Goal: Information Seeking & Learning: Find specific page/section

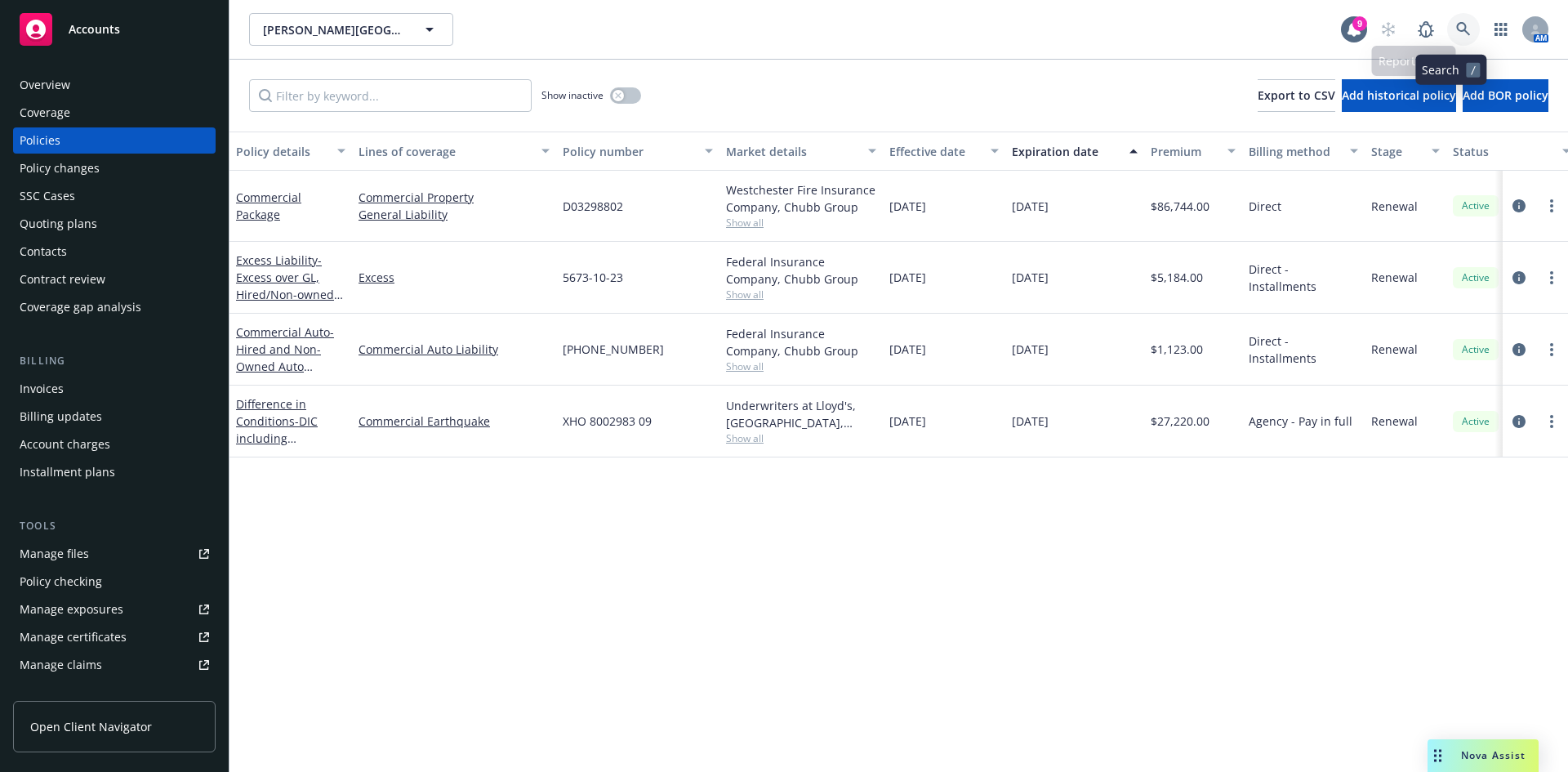
click at [1456, 23] on icon at bounding box center [1463, 29] width 14 height 14
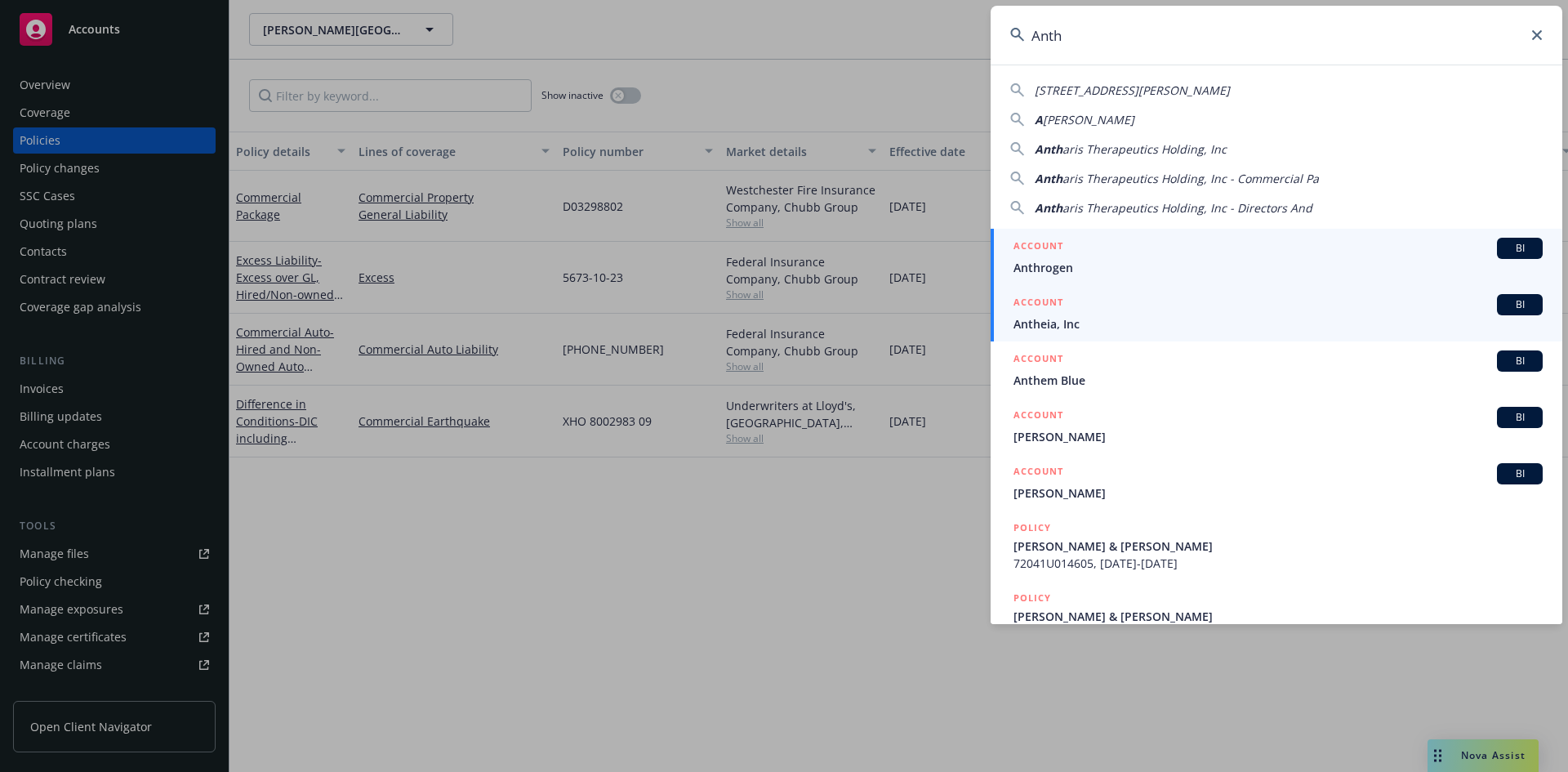
type input "Anth"
click at [1224, 315] on div "ACCOUNT BI" at bounding box center [1277, 304] width 529 height 21
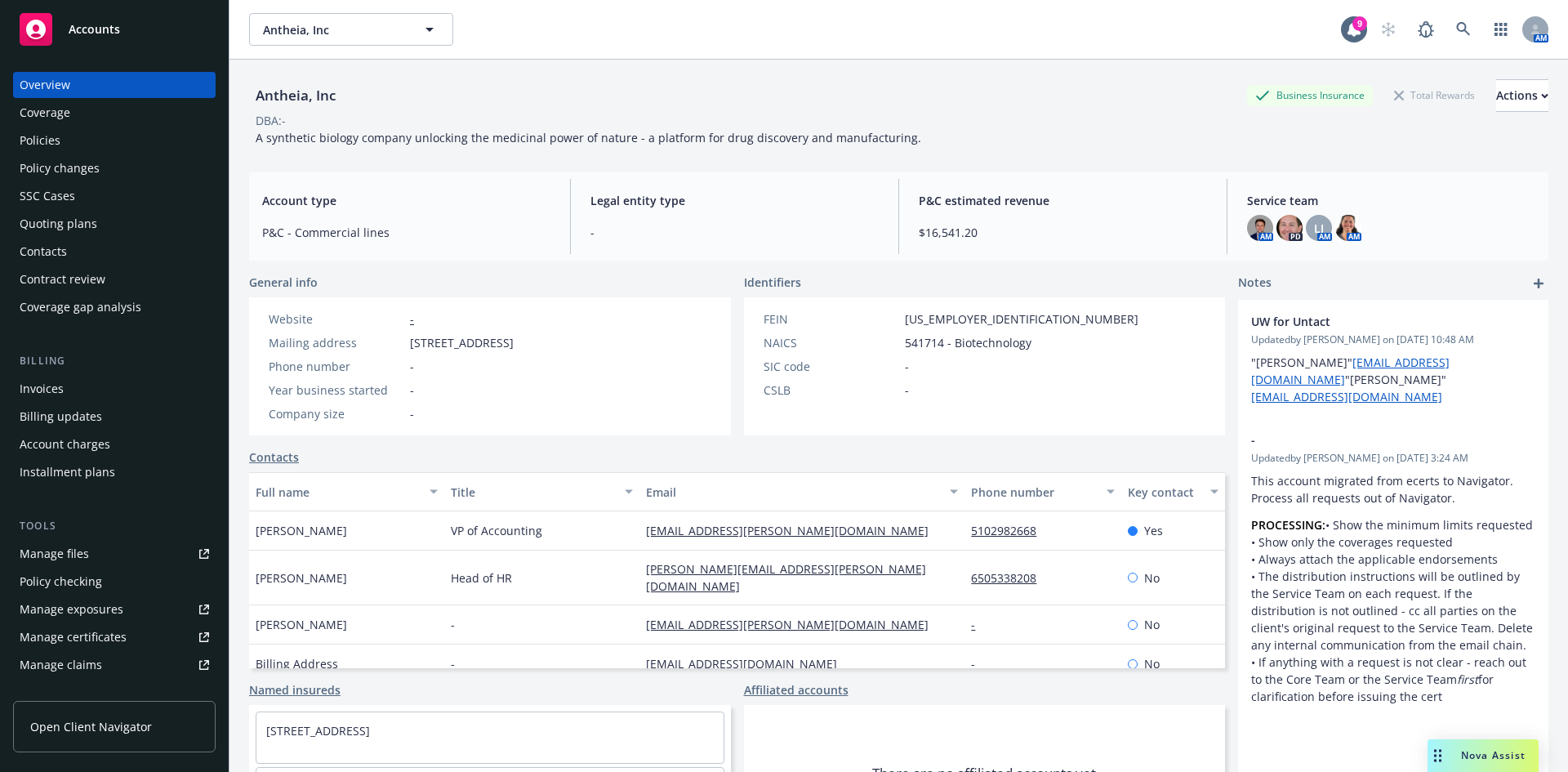
click at [85, 145] on div "Policies" at bounding box center [114, 140] width 189 height 26
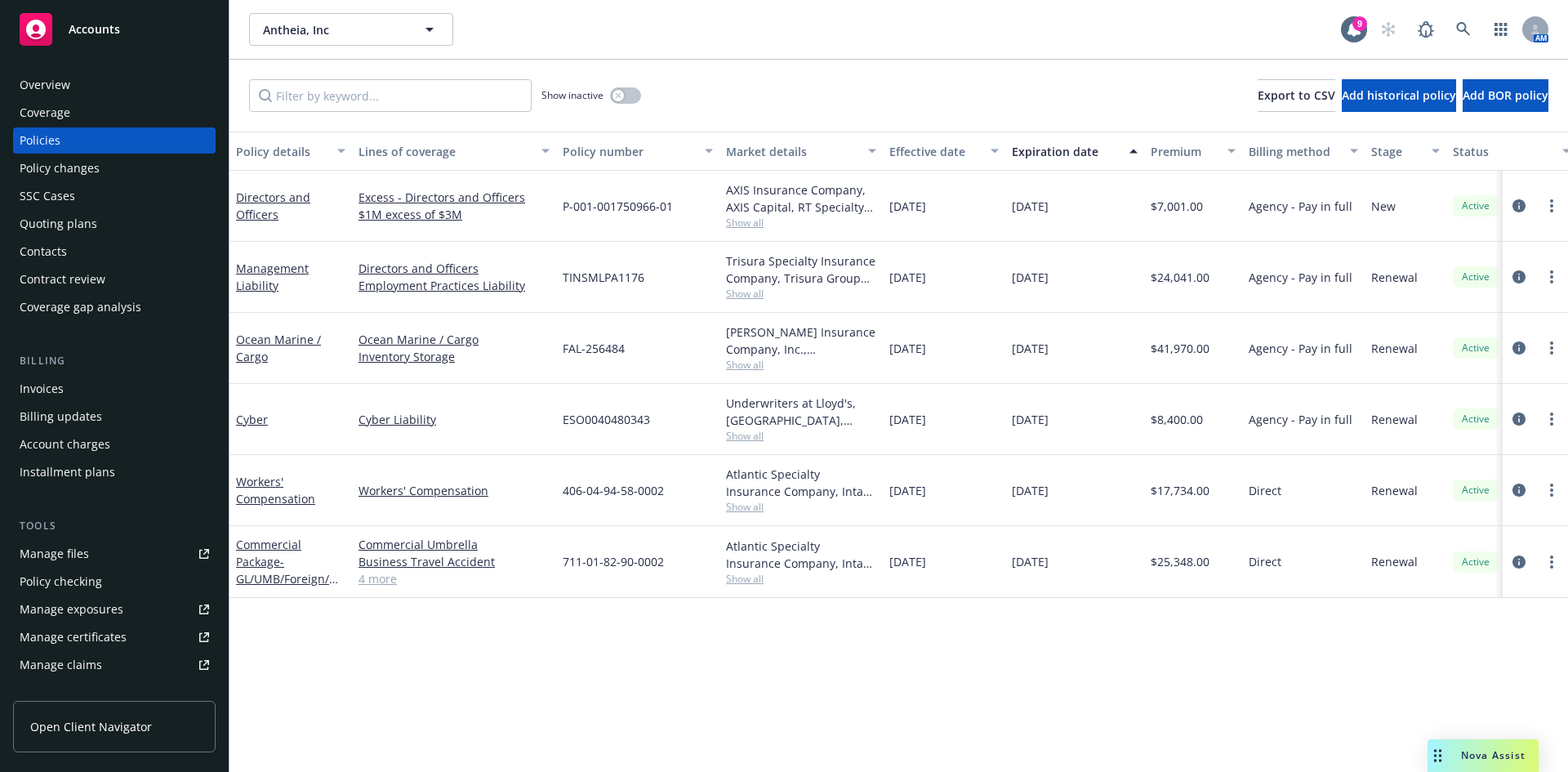
click at [257, 225] on div "Directors and Officers" at bounding box center [291, 206] width 122 height 71
click at [259, 214] on link "Directors and Officers" at bounding box center [274, 206] width 75 height 33
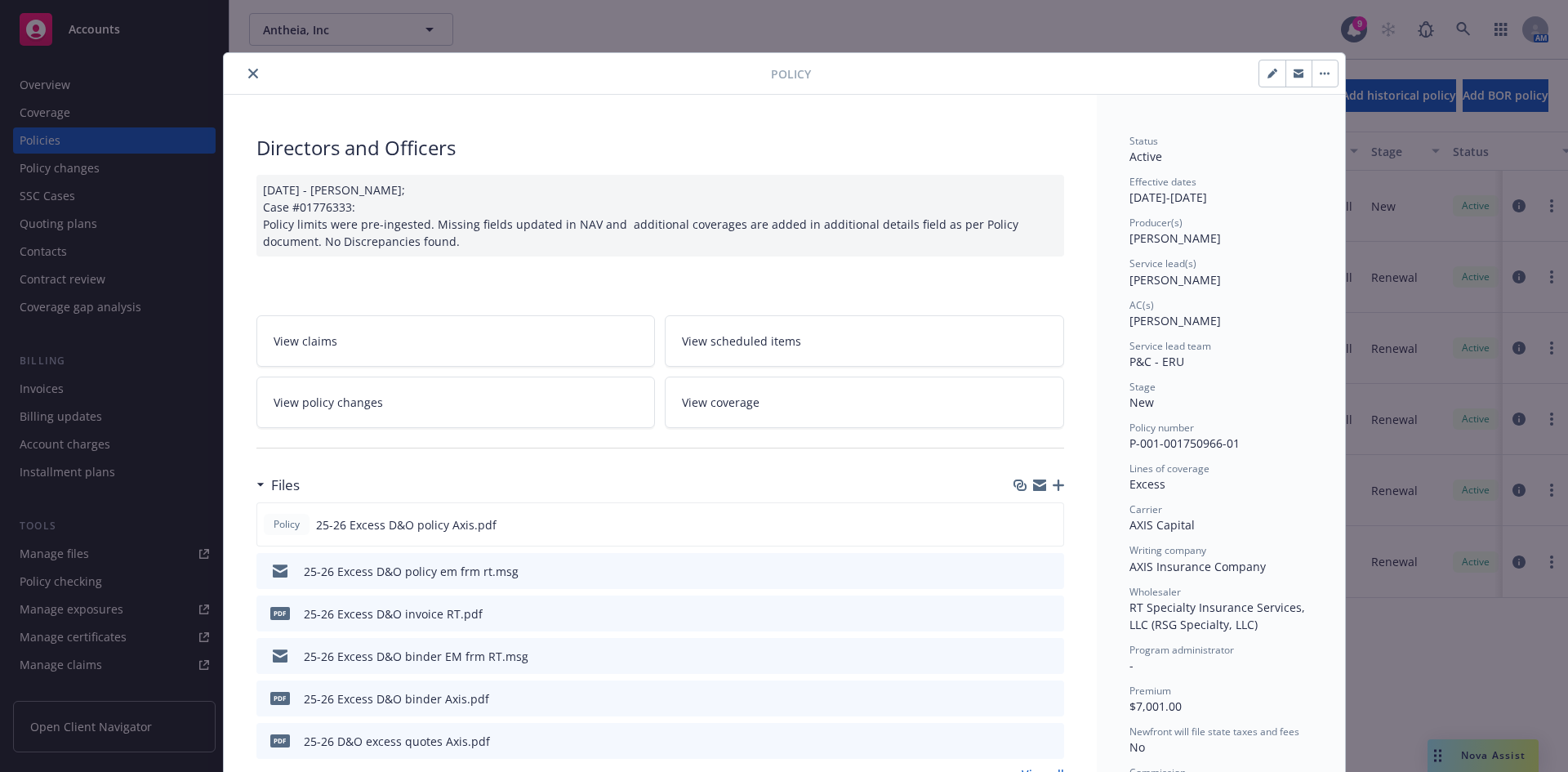
click at [248, 72] on icon "close" at bounding box center [253, 74] width 10 height 10
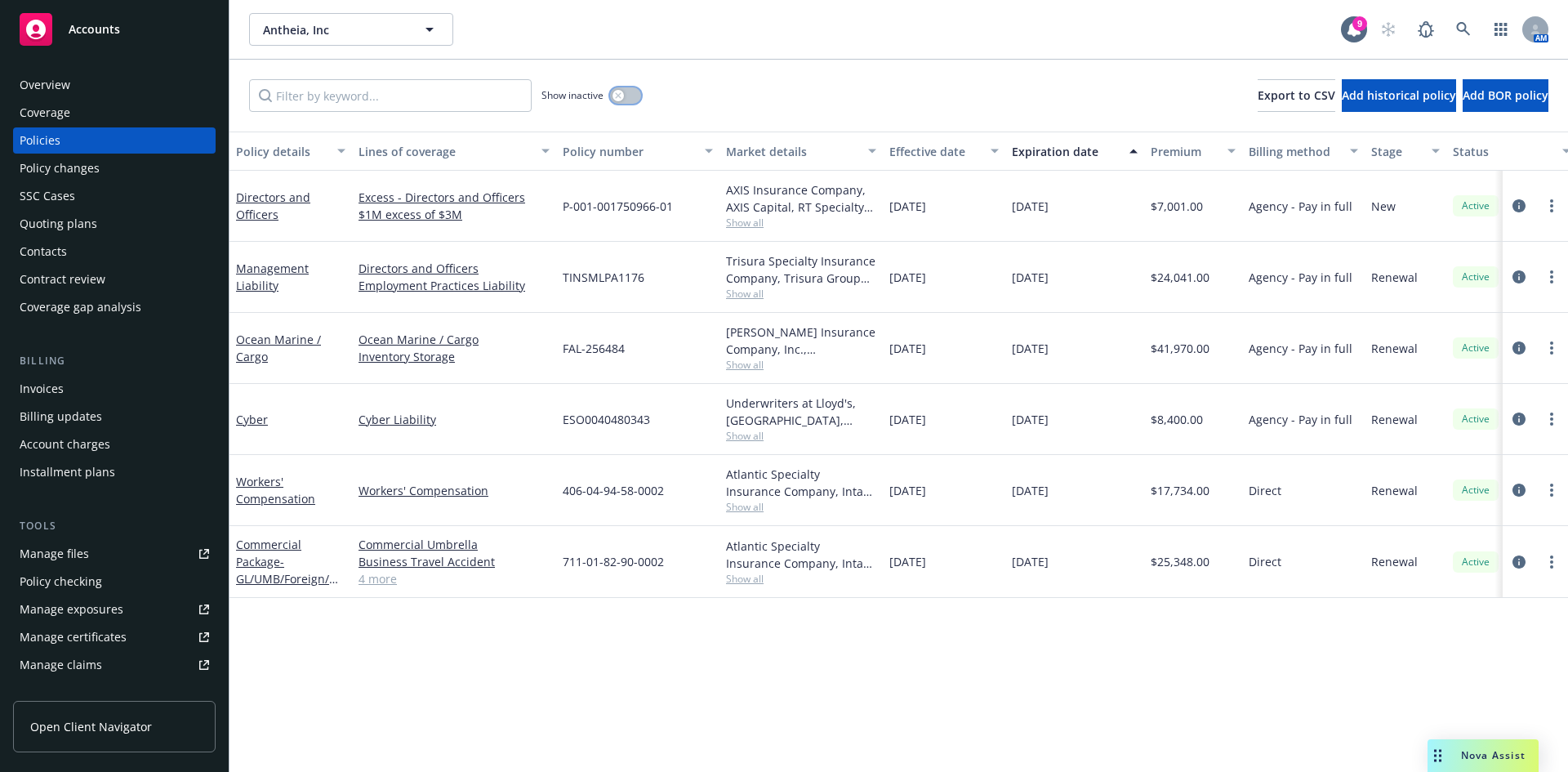
click at [637, 102] on button "button" at bounding box center [626, 95] width 31 height 16
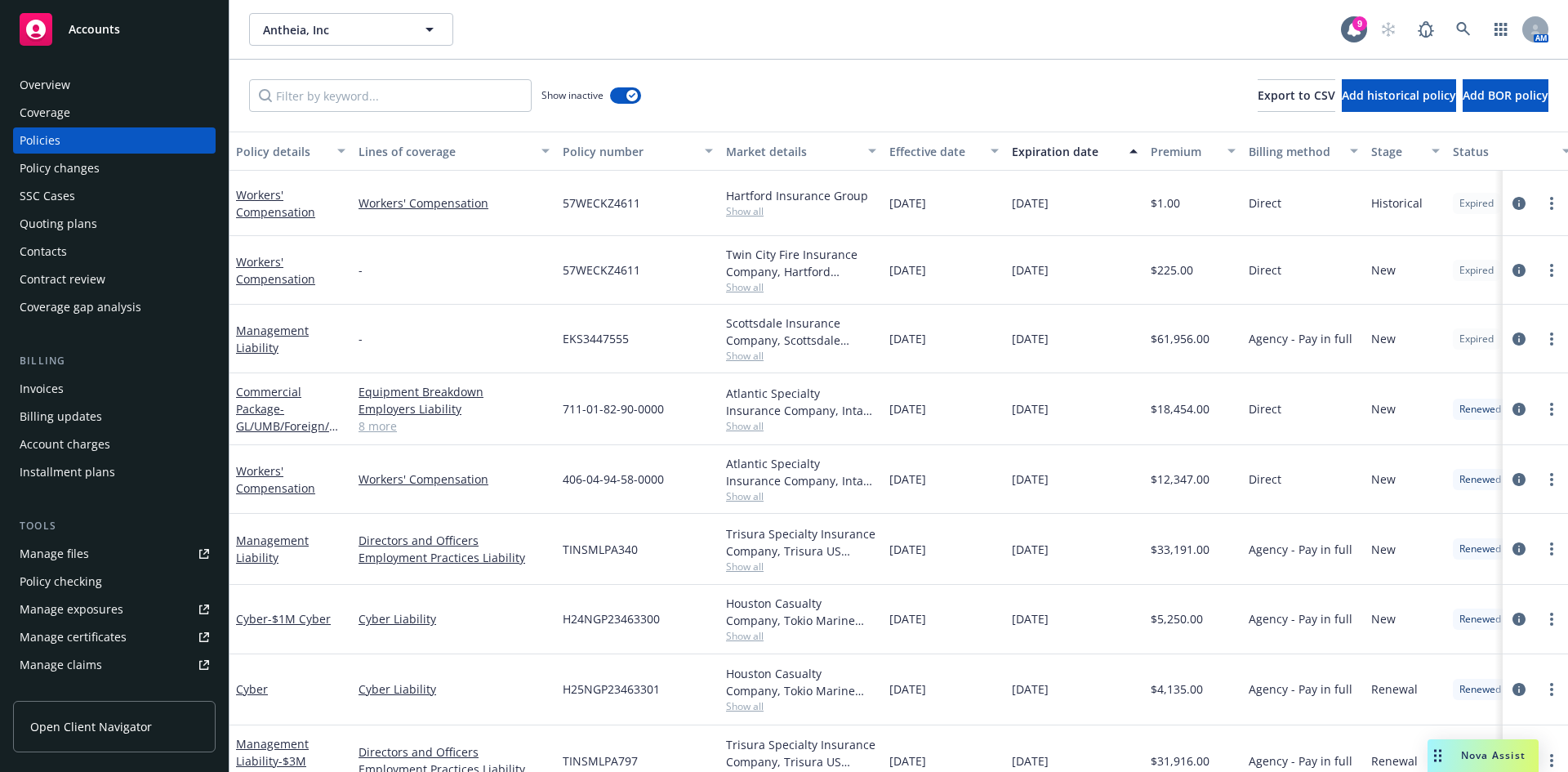
click at [84, 81] on div "Overview" at bounding box center [114, 84] width 189 height 26
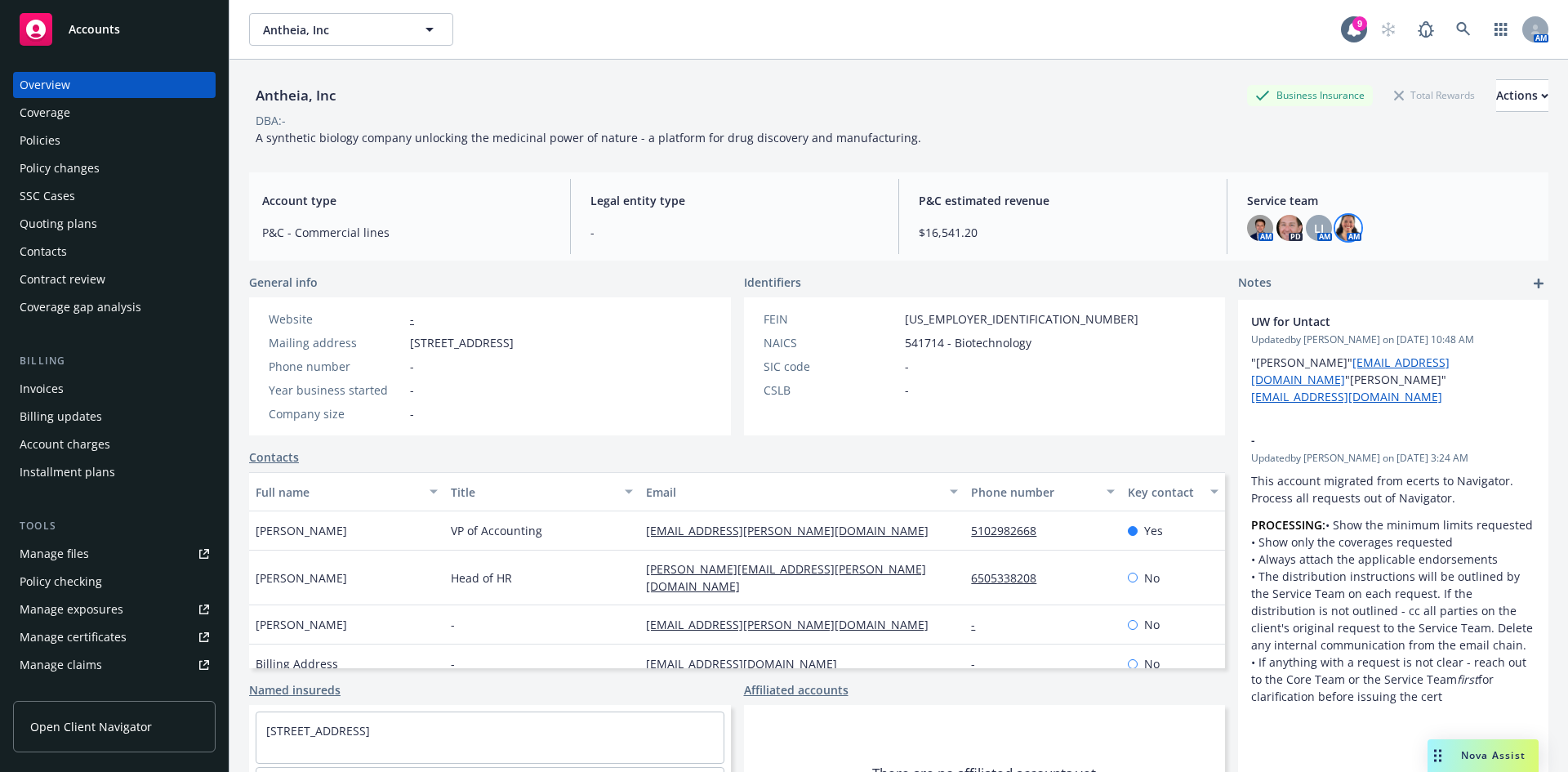
click at [1336, 234] on img at bounding box center [1348, 227] width 26 height 26
click at [1314, 234] on div "LI" at bounding box center [1318, 227] width 26 height 26
click at [1252, 229] on img at bounding box center [1259, 227] width 26 height 26
click at [1281, 226] on img at bounding box center [1289, 227] width 26 height 26
click at [1339, 230] on img at bounding box center [1348, 227] width 26 height 26
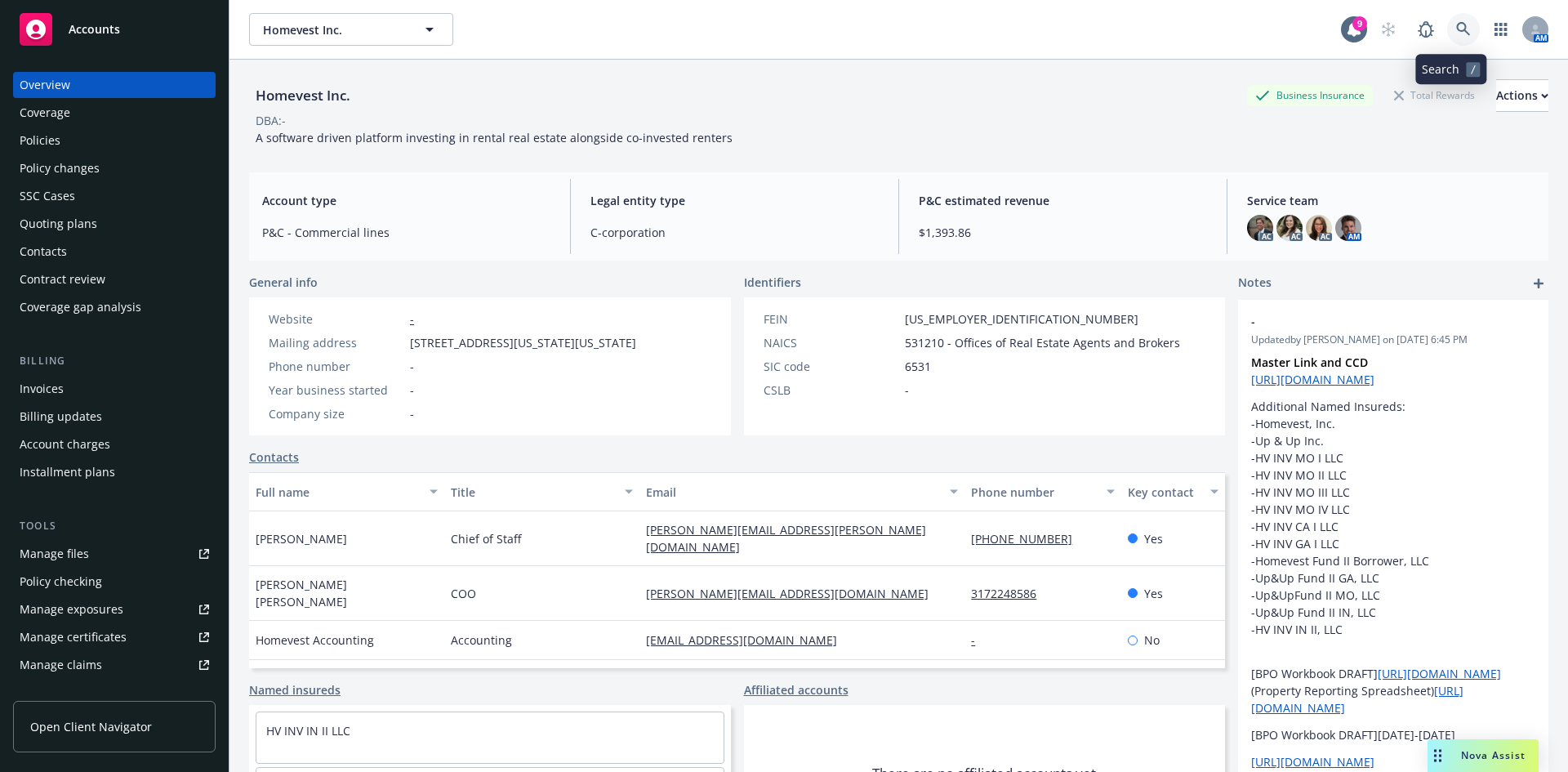
click at [1456, 30] on icon at bounding box center [1463, 29] width 14 height 14
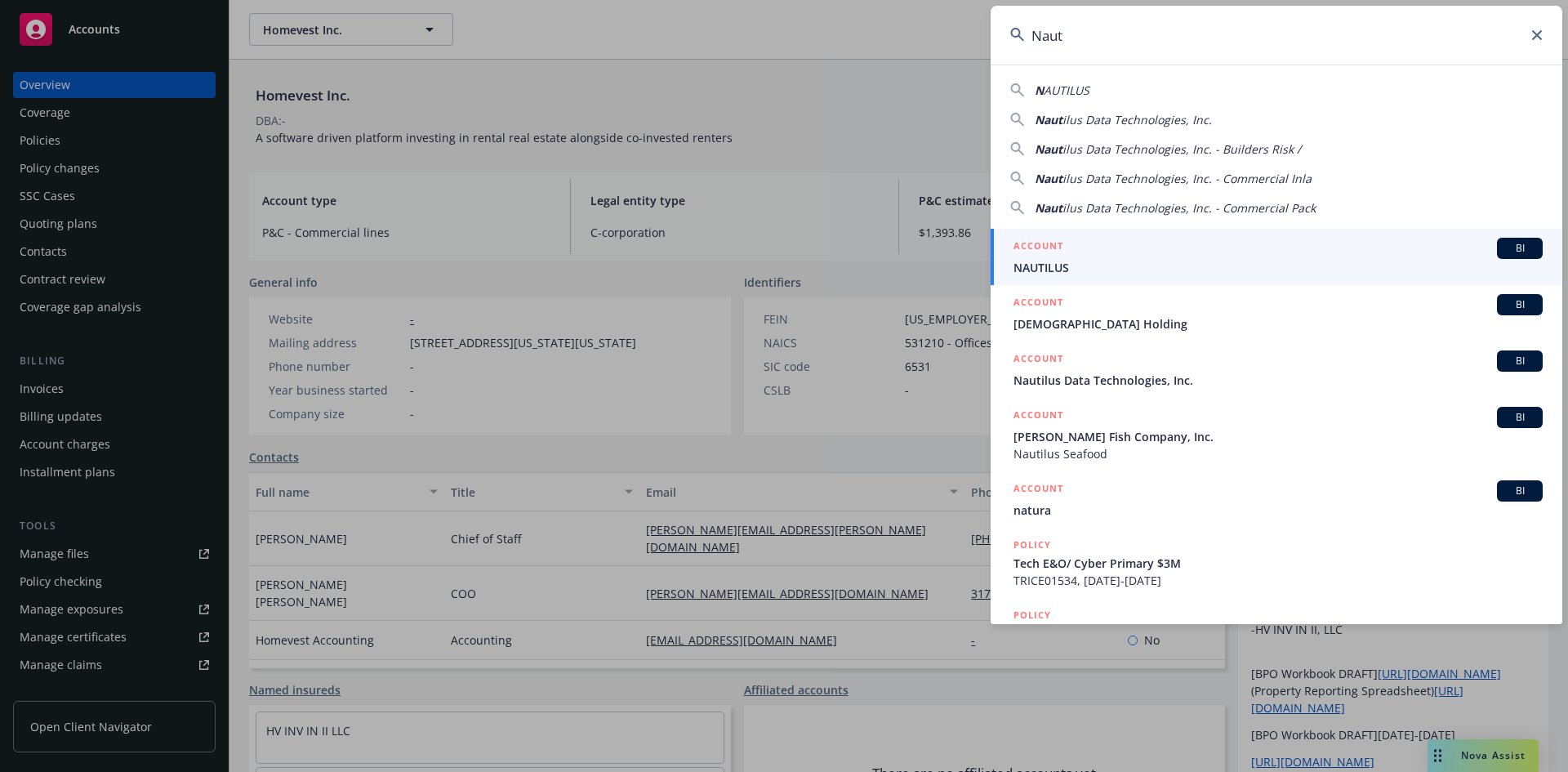
type input "Naut"
click at [1159, 254] on div "ACCOUNT BI" at bounding box center [1277, 248] width 529 height 21
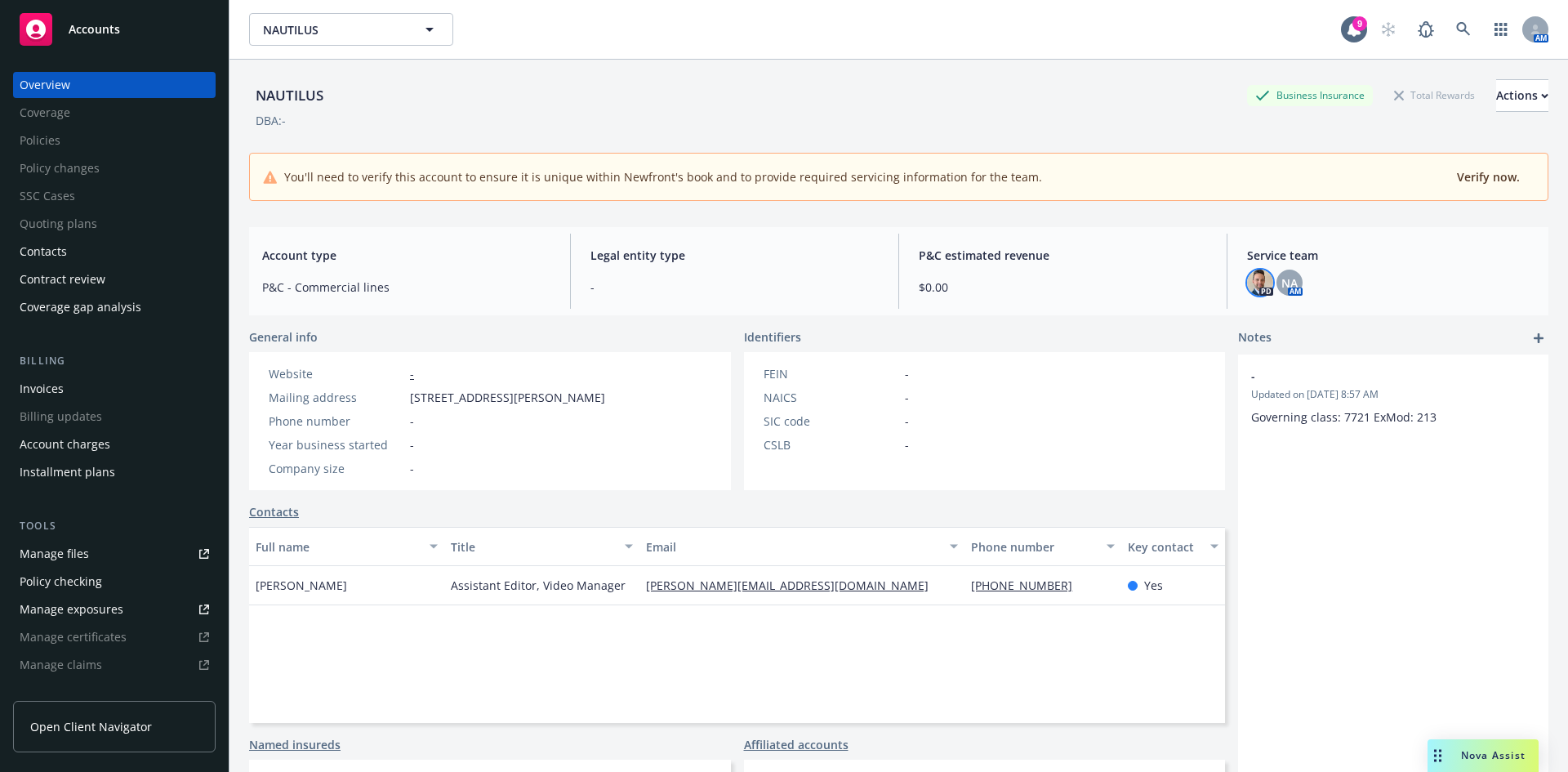
click at [1256, 283] on img at bounding box center [1259, 282] width 26 height 26
click at [1283, 282] on span "NA" at bounding box center [1289, 283] width 16 height 17
click at [822, 117] on div "DBA: -" at bounding box center [898, 121] width 1299 height 17
click at [1456, 25] on icon at bounding box center [1463, 29] width 14 height 14
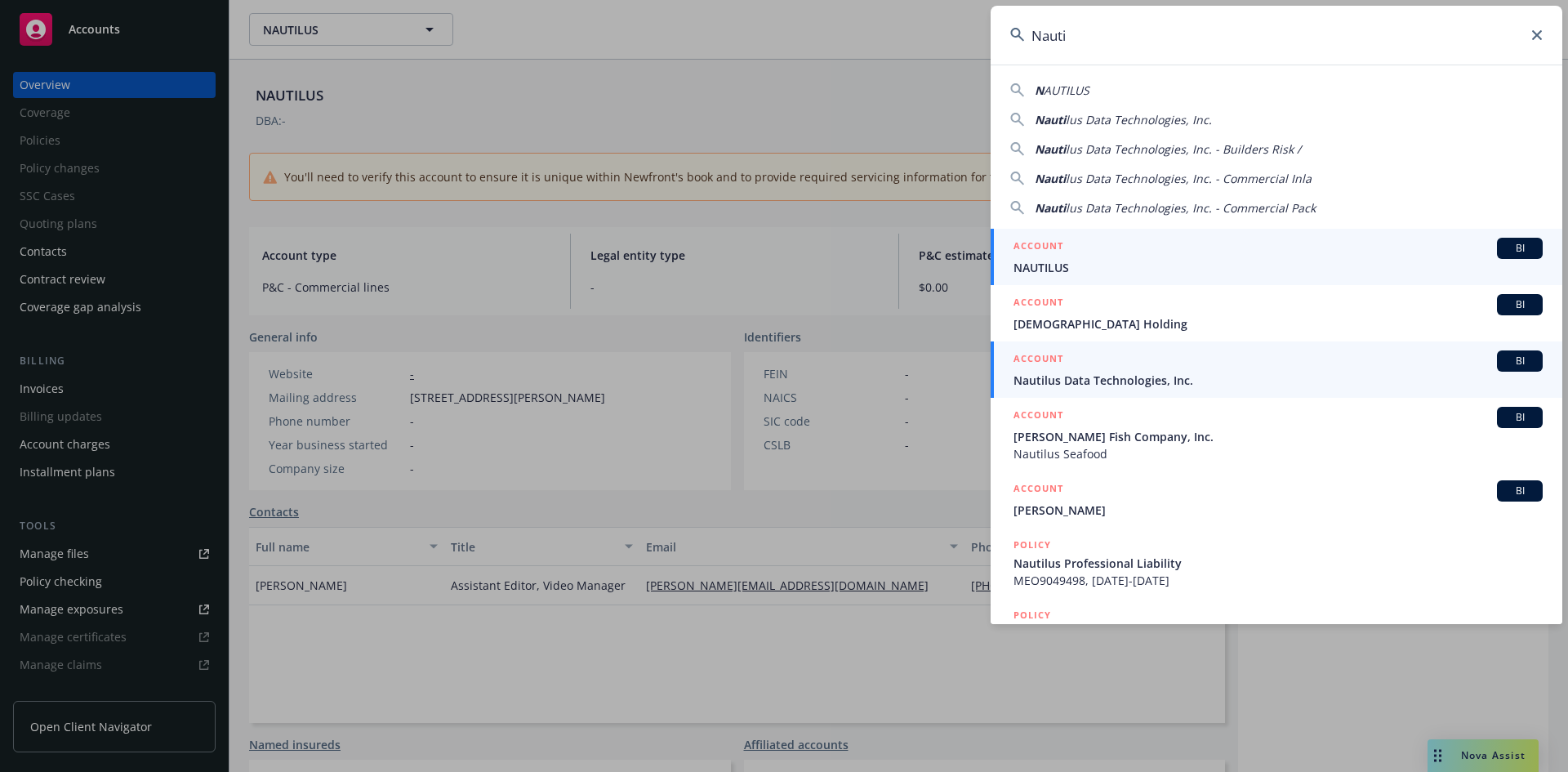
type input "Nauti"
click at [1142, 374] on span "Nautilus Data Technologies, Inc." at bounding box center [1277, 380] width 529 height 17
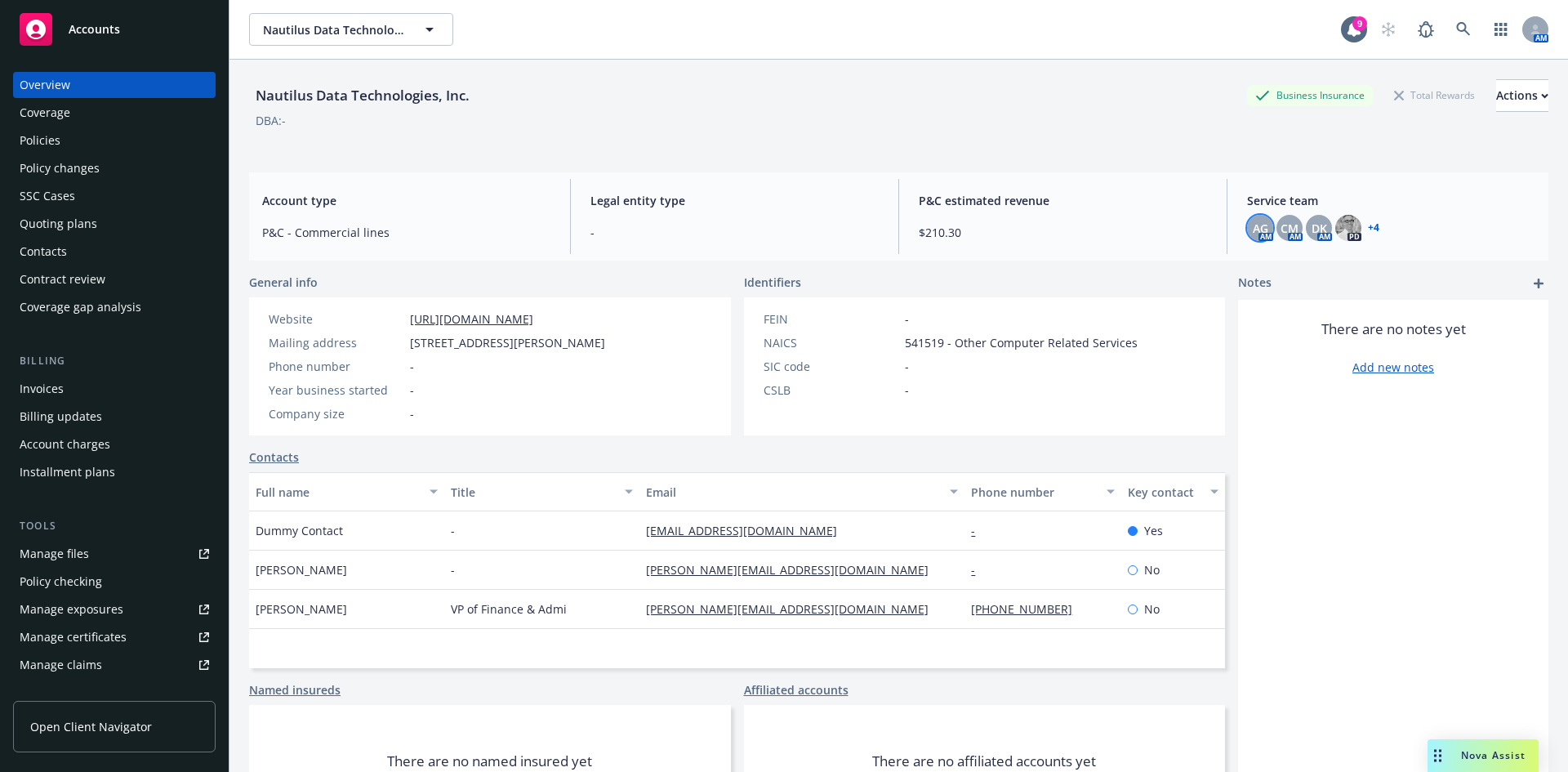
click at [1252, 226] on span "AG" at bounding box center [1260, 229] width 15 height 17
click at [1280, 230] on span "CM" at bounding box center [1289, 229] width 18 height 17
click at [1306, 231] on div "DK" at bounding box center [1318, 227] width 26 height 26
click at [93, 138] on div "Policies" at bounding box center [114, 140] width 189 height 26
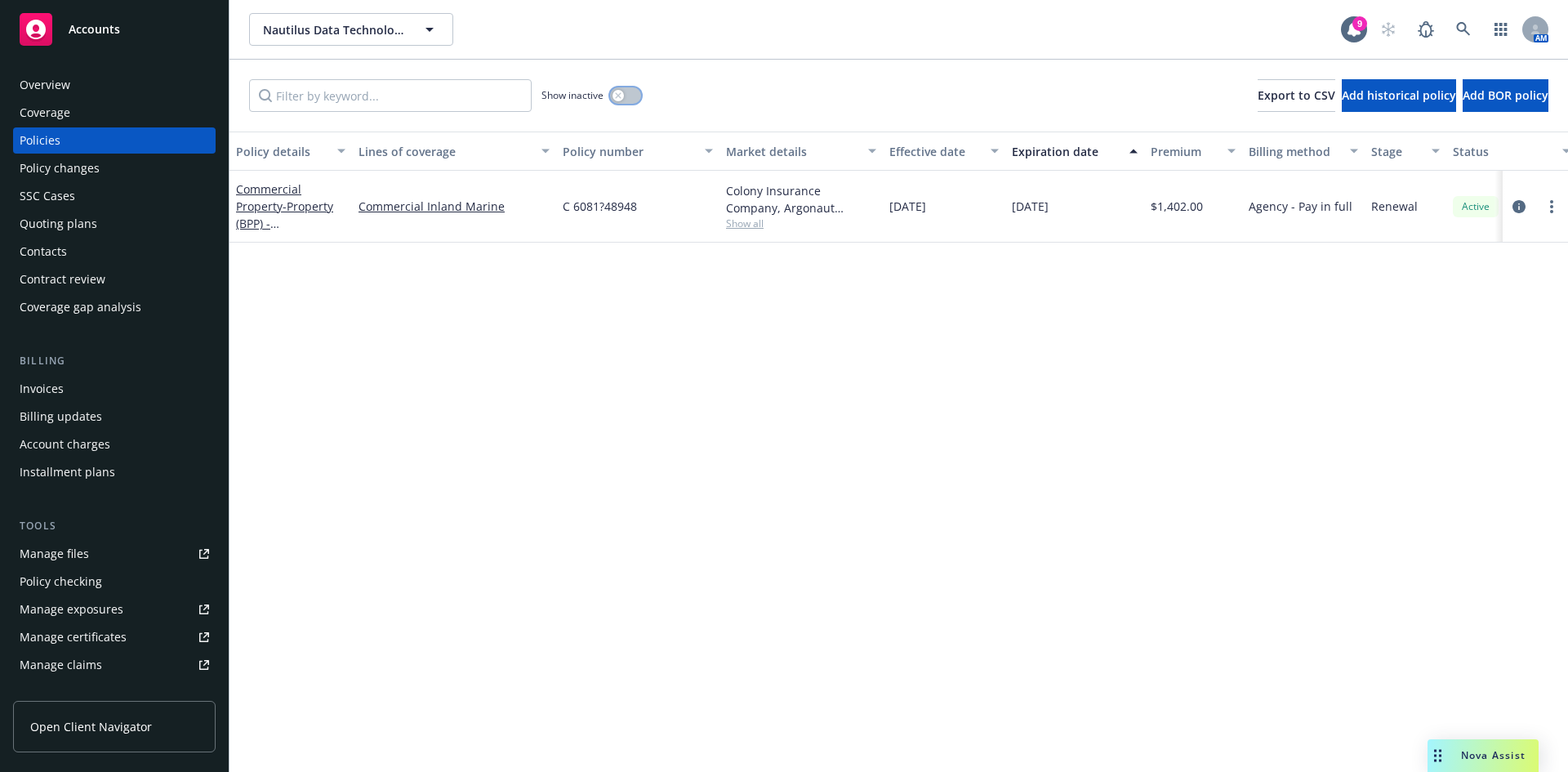
click at [630, 99] on button "button" at bounding box center [626, 95] width 31 height 16
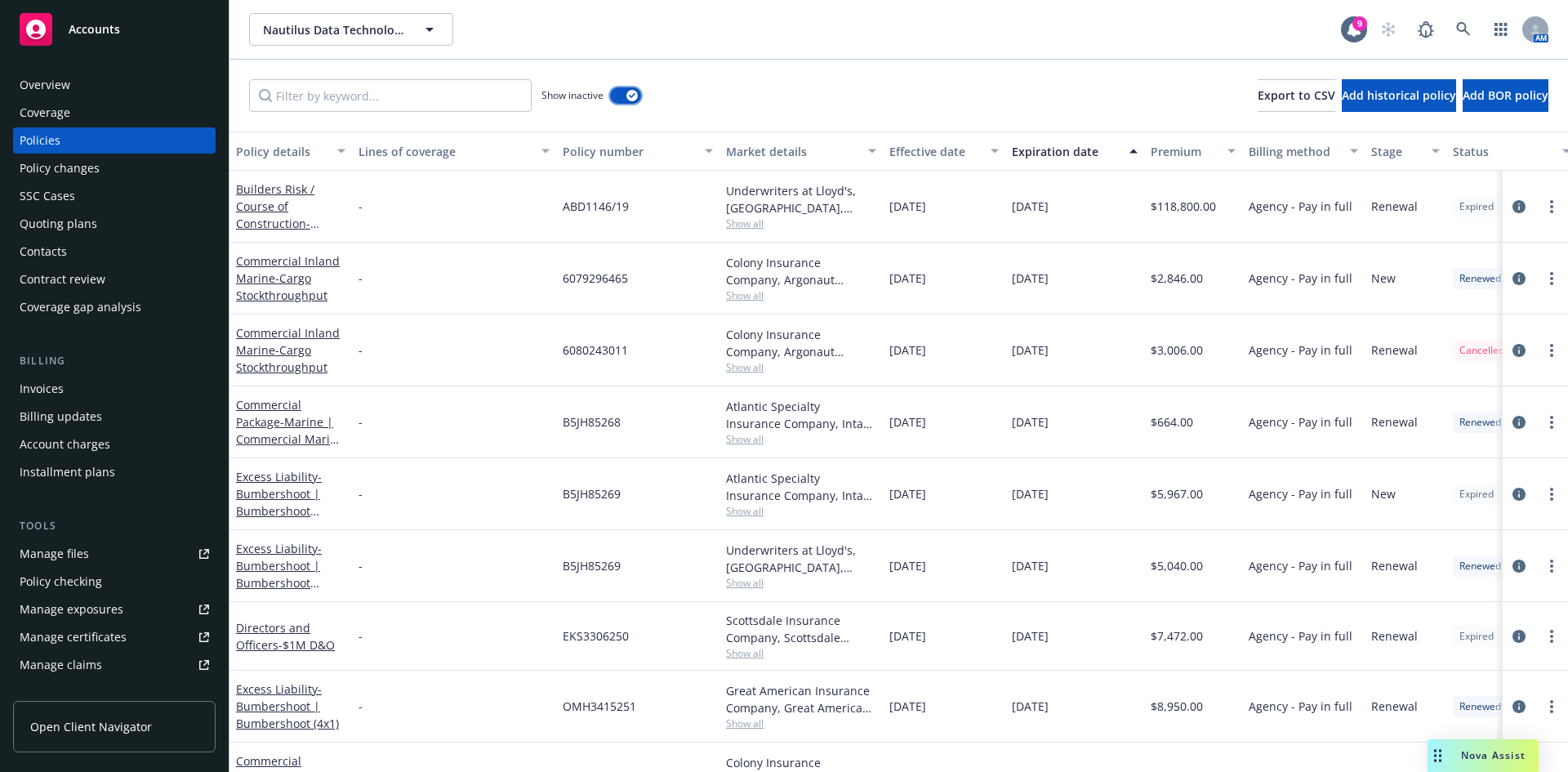
click at [614, 99] on button "button" at bounding box center [626, 95] width 31 height 16
